Goal: Information Seeking & Learning: Check status

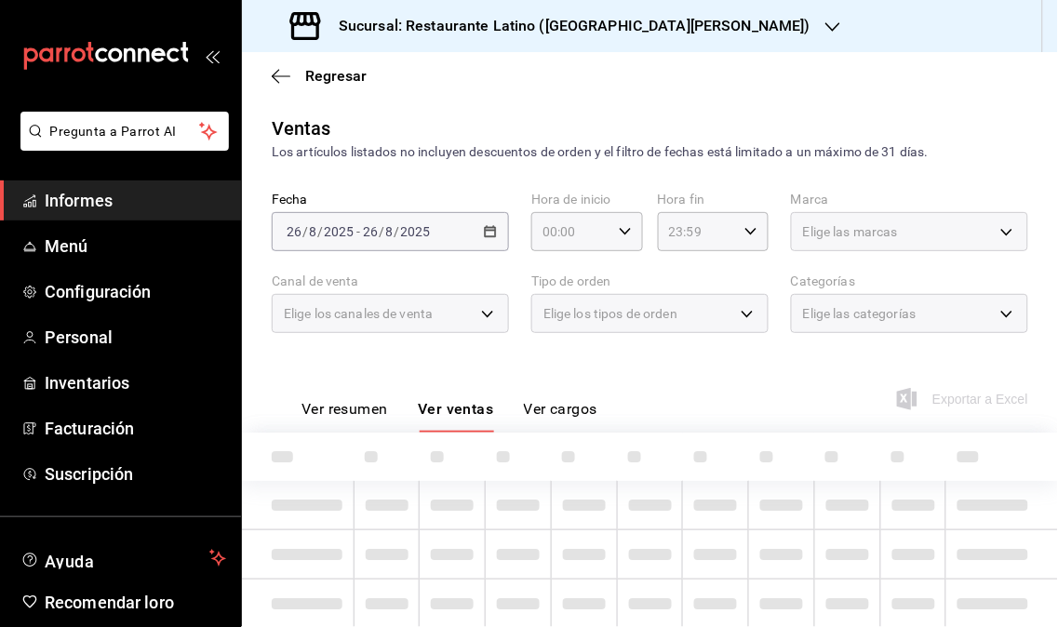
click at [96, 198] on font "Informes" at bounding box center [79, 201] width 68 height 20
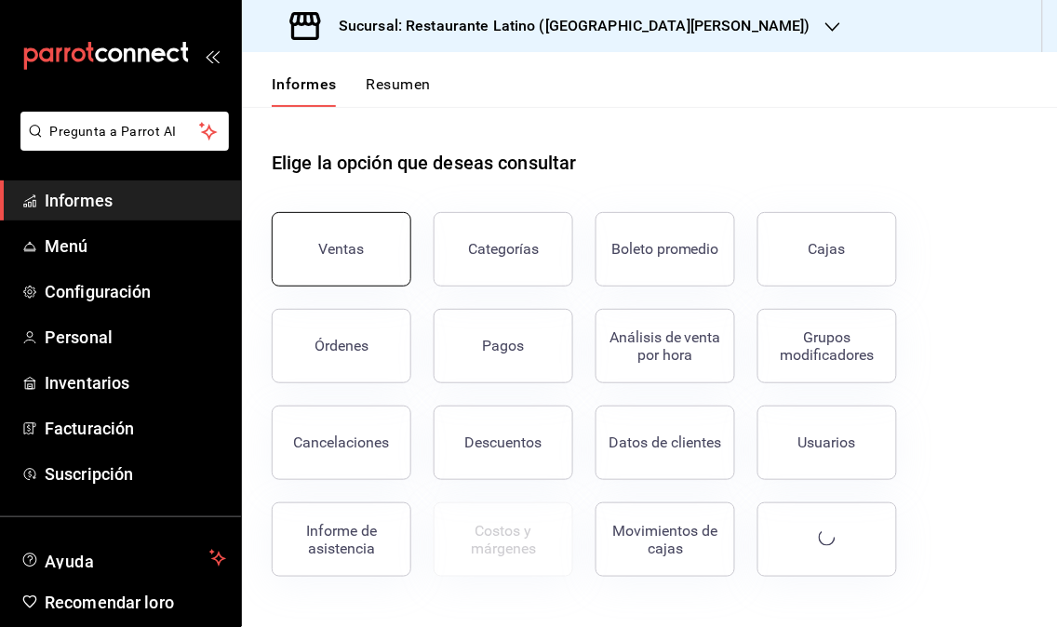
click at [340, 258] on button "Ventas" at bounding box center [342, 249] width 140 height 74
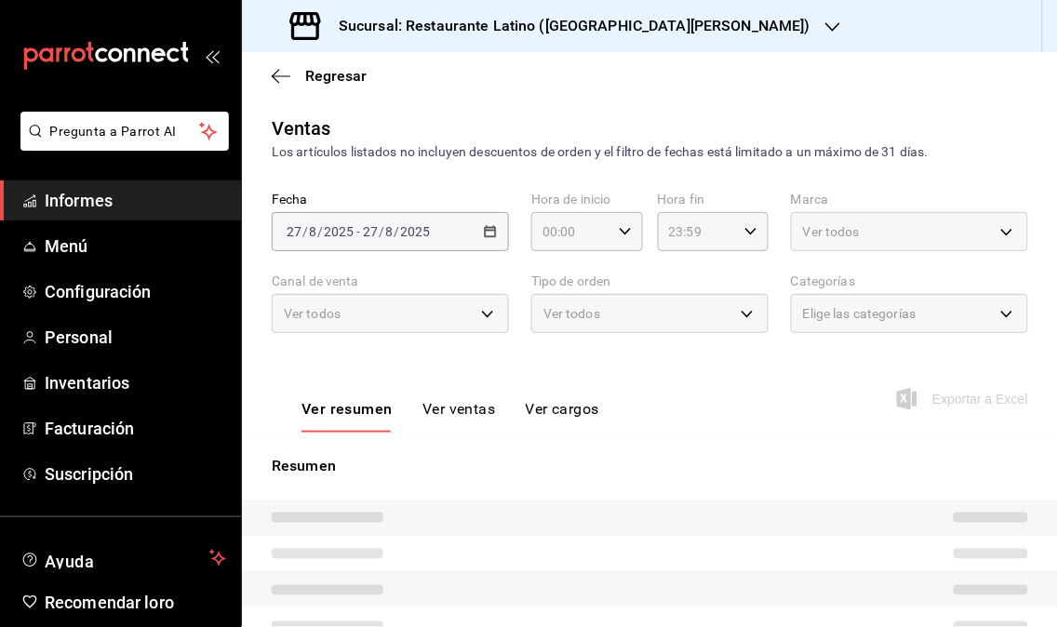
click at [352, 275] on label "Canal de venta" at bounding box center [390, 281] width 237 height 13
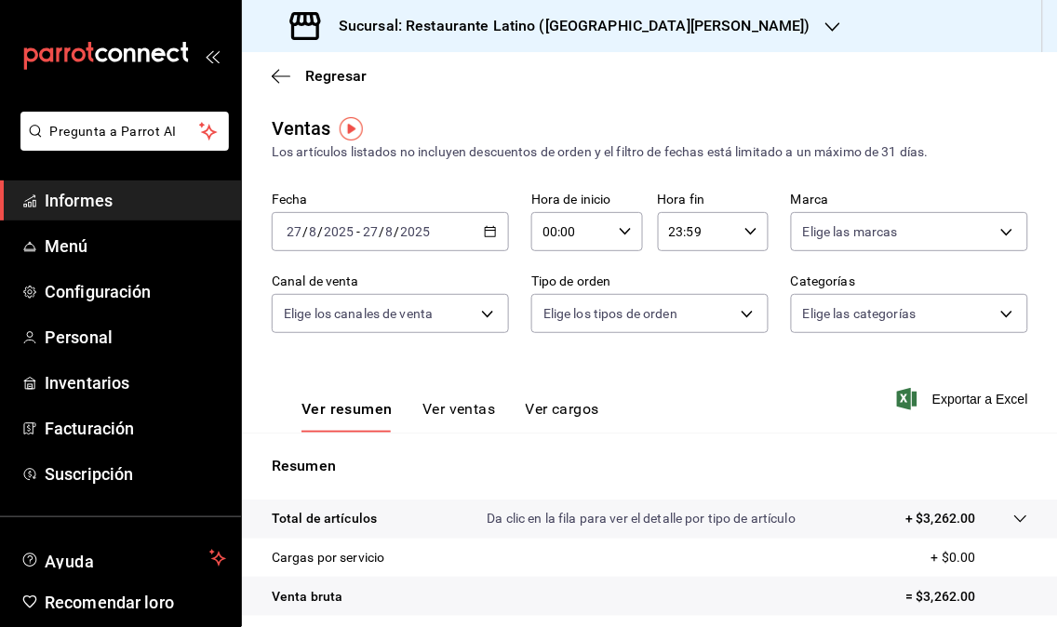
click at [672, 24] on font "Sucursal: Restaurante Latino ([GEOGRAPHIC_DATA][PERSON_NAME])" at bounding box center [575, 26] width 472 height 18
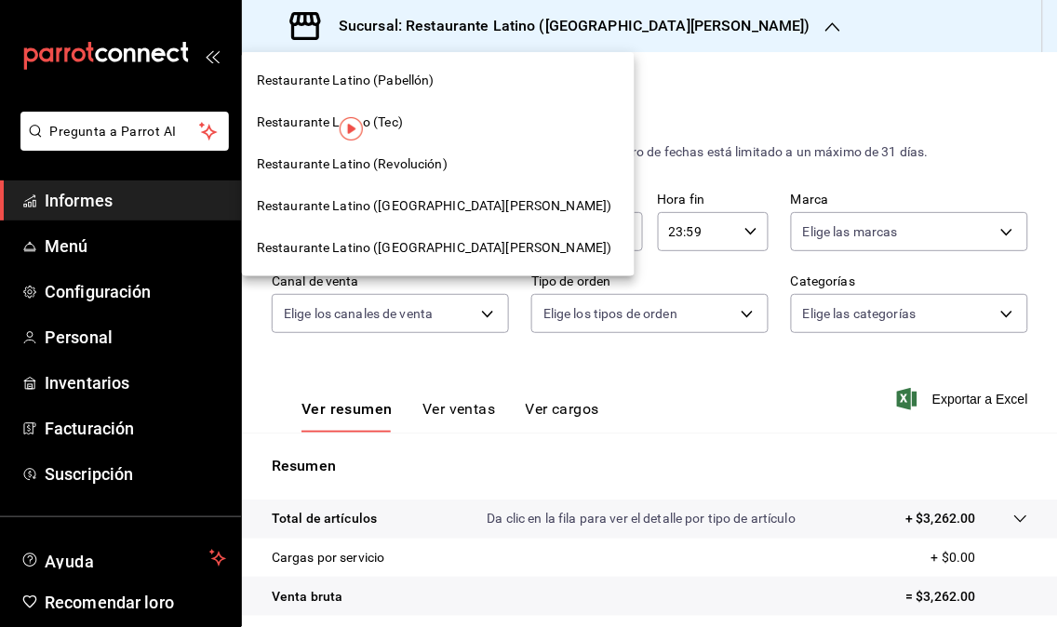
click at [356, 161] on font "Restaurante Latino (Revolución)" at bounding box center [352, 163] width 191 height 15
